Goal: Transaction & Acquisition: Purchase product/service

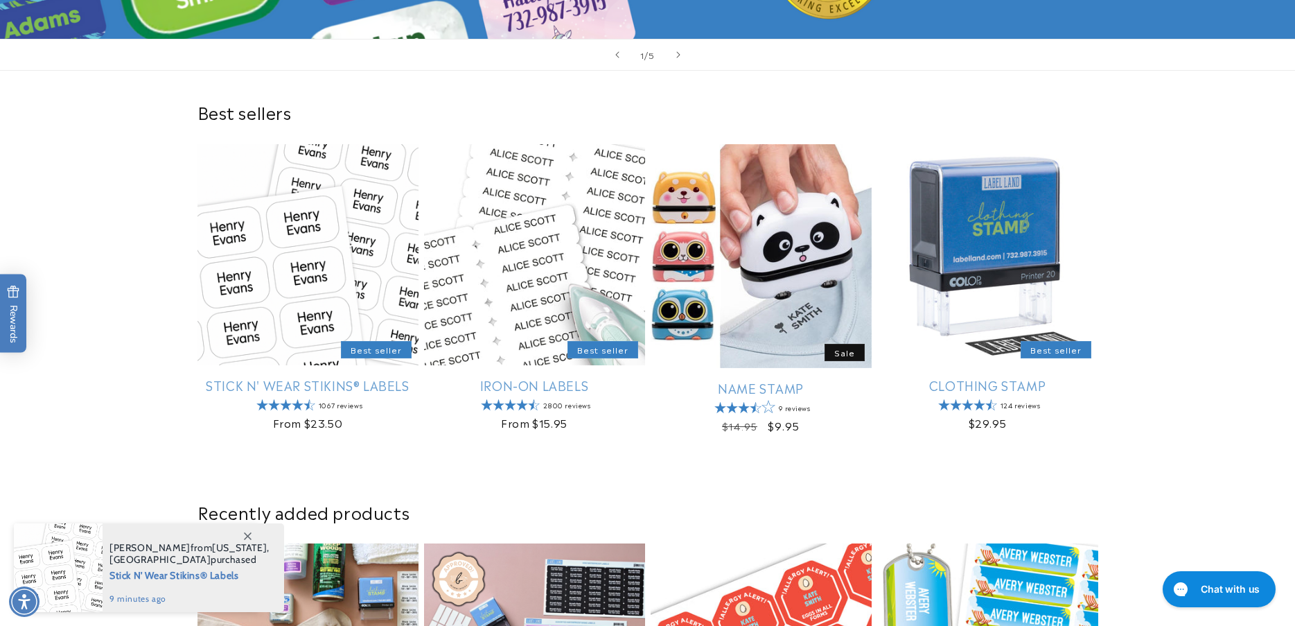
click at [1292, 92] on html "Skip to main content Enable accessibility for low vision Open the accessibility…" at bounding box center [647, 313] width 1295 height 626
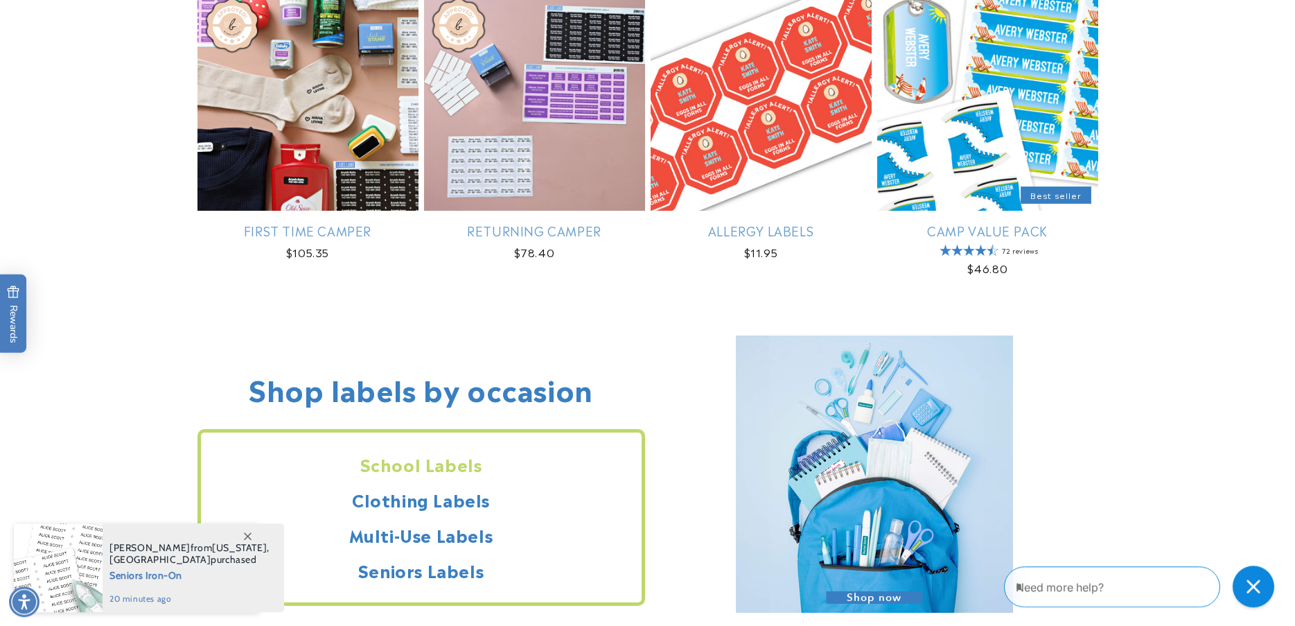
scroll to position [1098, 0]
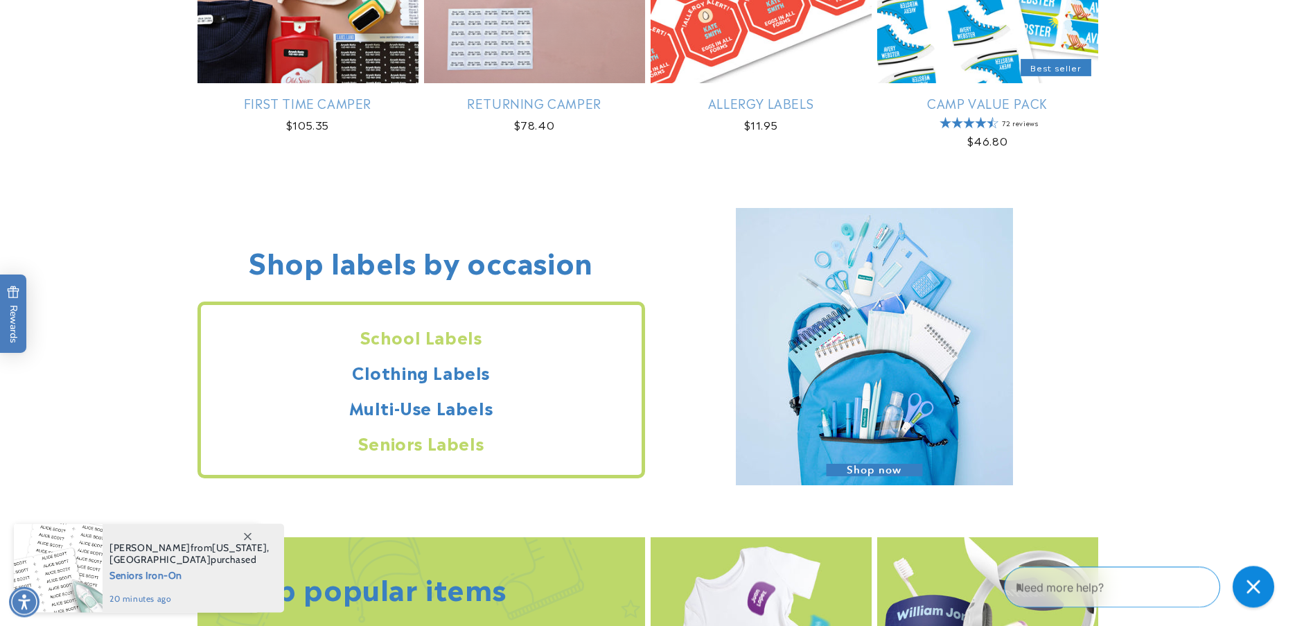
click at [395, 441] on h2 "Seniors Labels" at bounding box center [421, 442] width 441 height 21
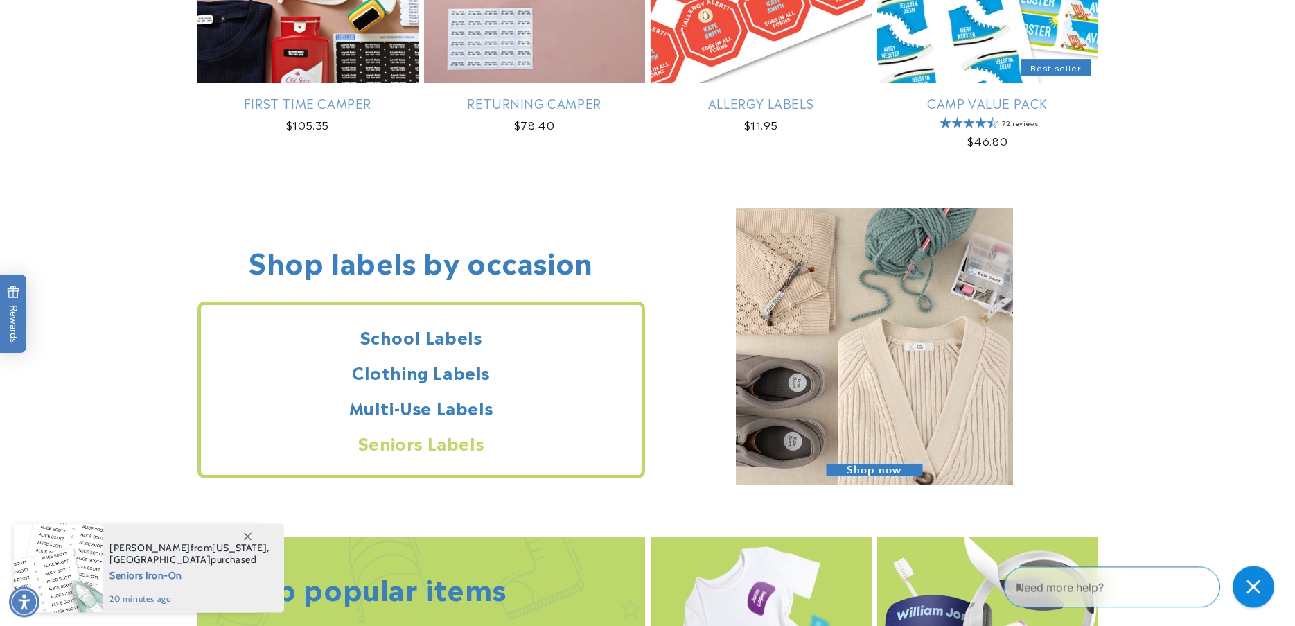
click at [899, 360] on img at bounding box center [874, 346] width 277 height 277
